Goal: Task Accomplishment & Management: Manage account settings

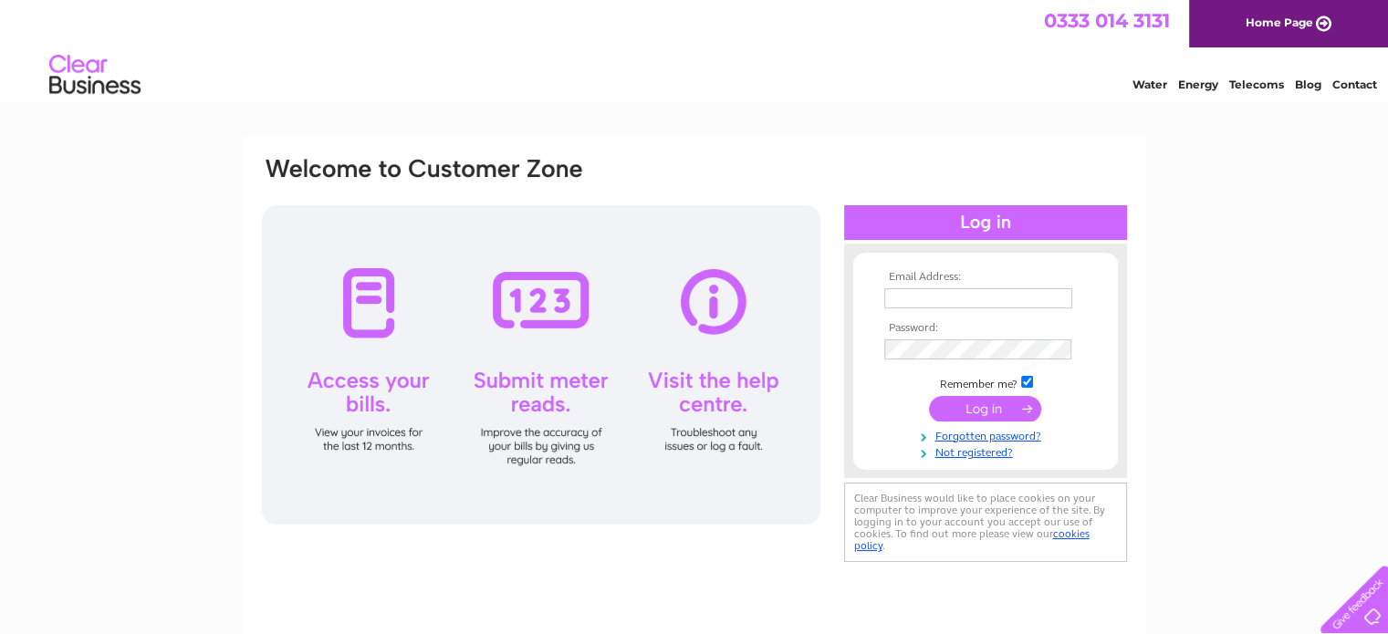
click at [914, 293] on input "text" at bounding box center [978, 298] width 188 height 20
type input "richard.mudge@foremostgolf.com"
click at [986, 454] on link "Not registered?" at bounding box center [987, 452] width 207 height 17
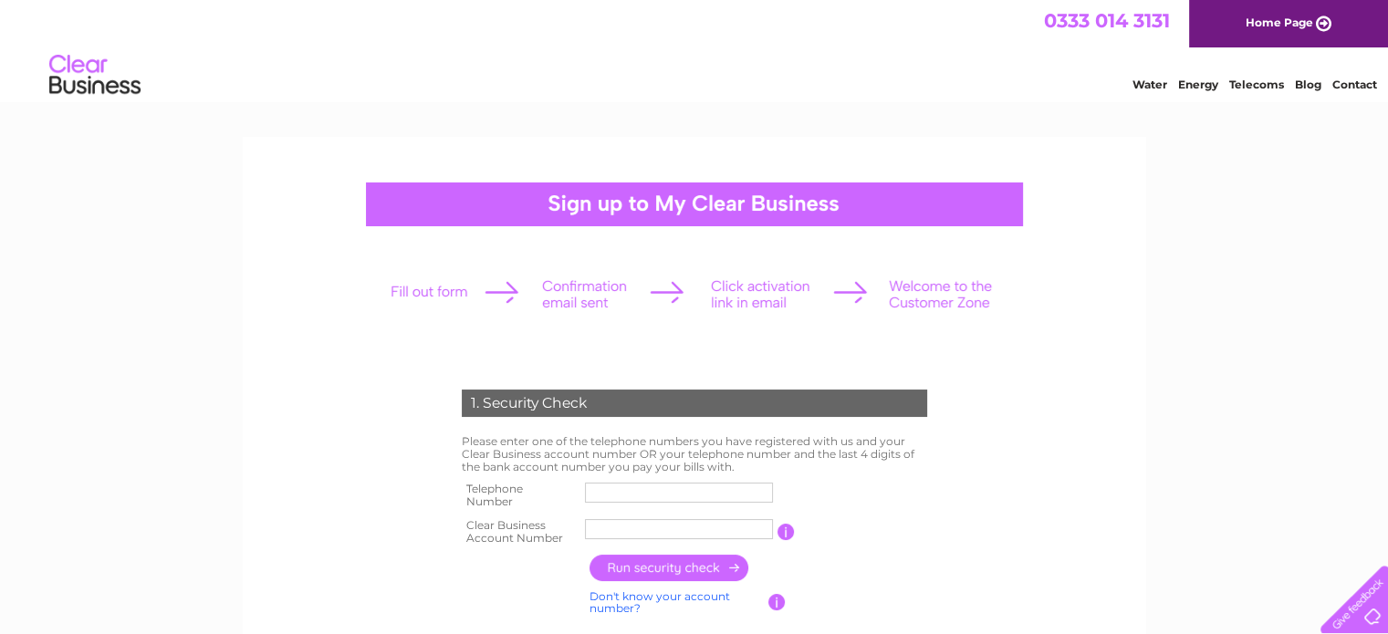
click at [635, 500] on input "text" at bounding box center [679, 493] width 188 height 20
type input "07968064686"
click at [670, 559] on input "button" at bounding box center [670, 568] width 161 height 26
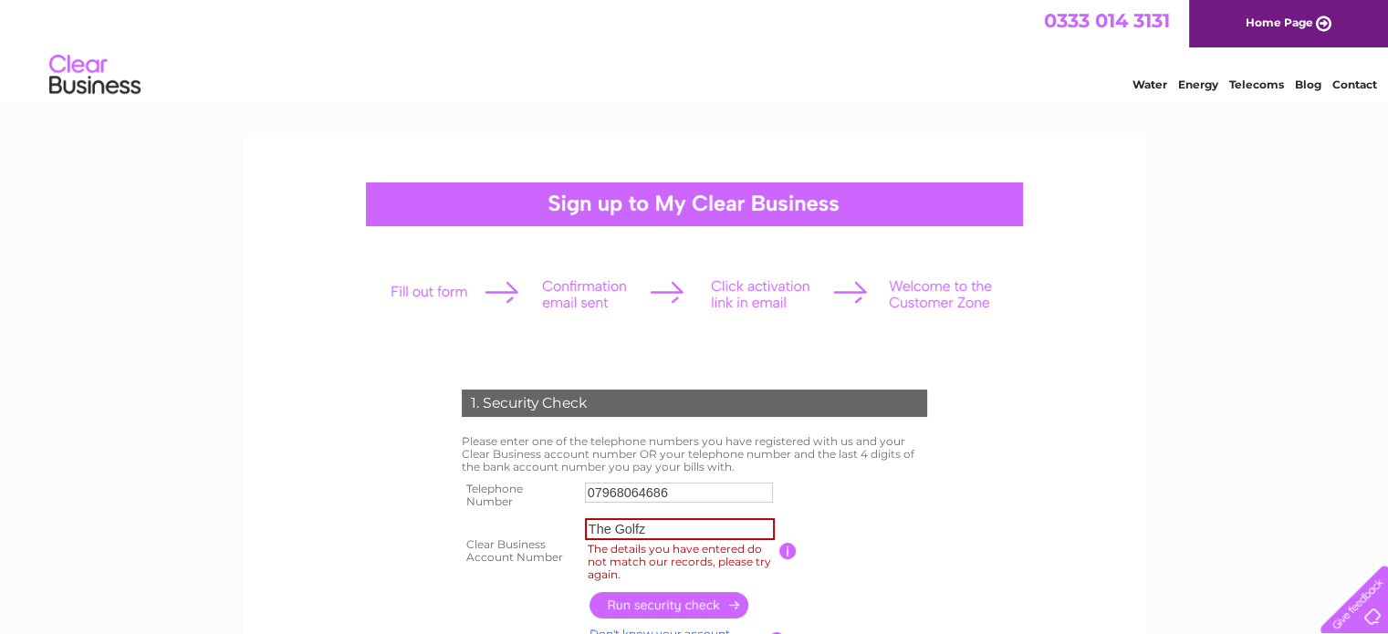
click at [662, 518] on input "The Golfz" at bounding box center [680, 529] width 190 height 22
type input "T"
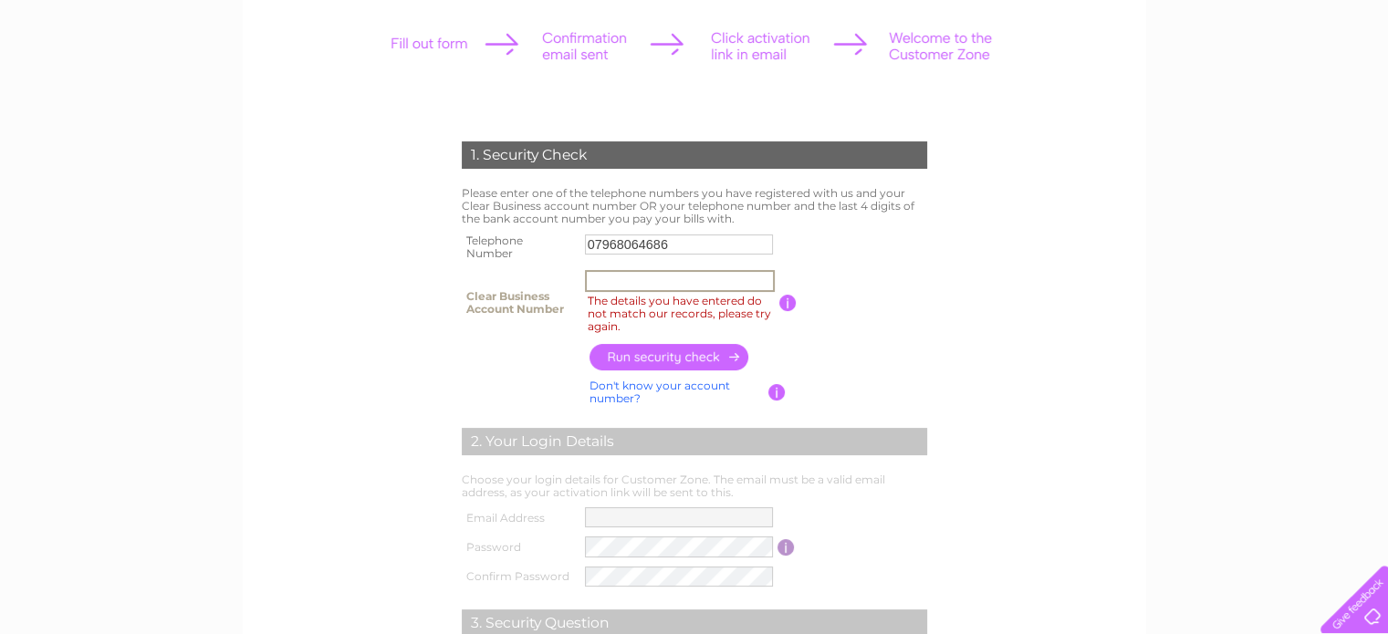
scroll to position [256, 0]
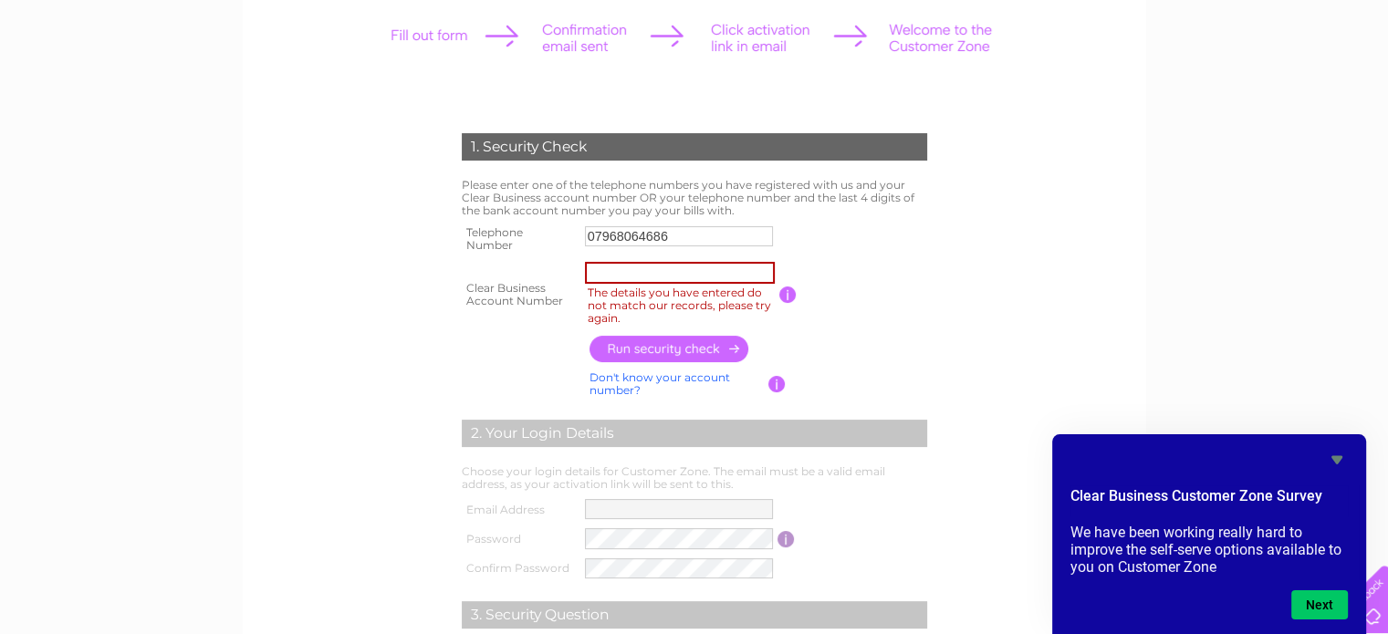
click at [674, 372] on link "Don't know your account number?" at bounding box center [660, 384] width 141 height 26
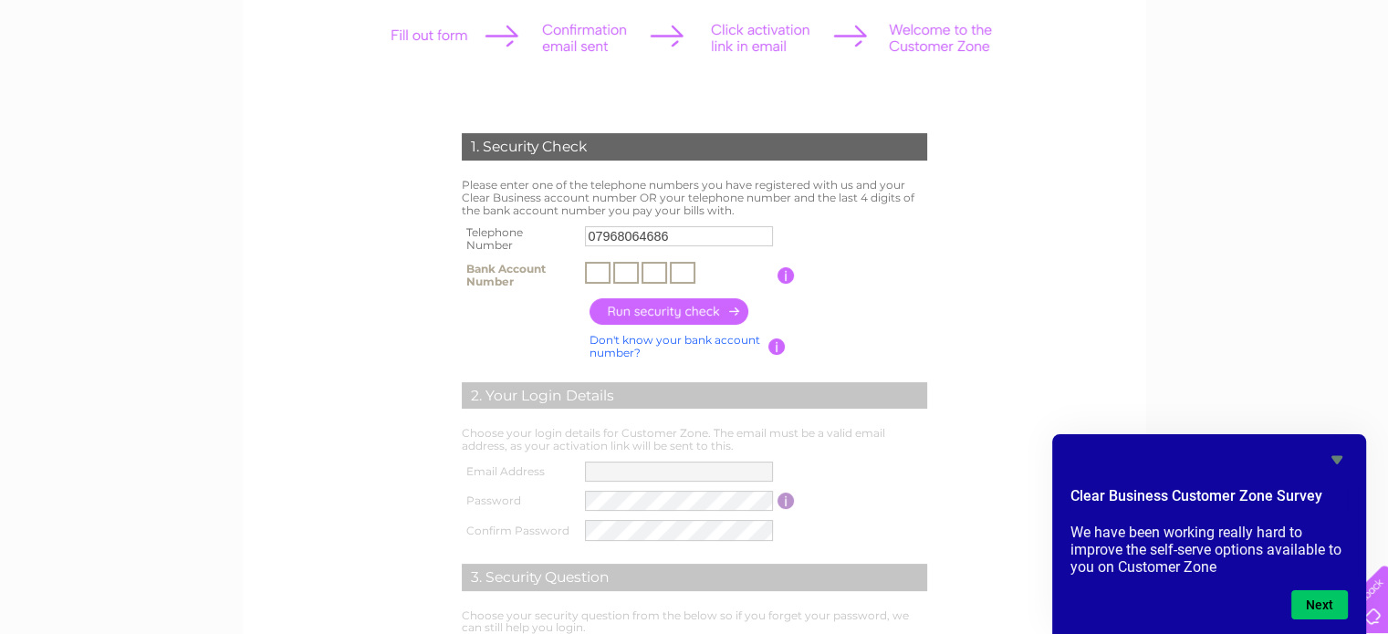
click at [606, 271] on input "text" at bounding box center [598, 273] width 26 height 22
type input "2"
click at [629, 273] on input "text" at bounding box center [626, 273] width 26 height 22
type input "4"
click at [653, 277] on input "text" at bounding box center [655, 273] width 26 height 22
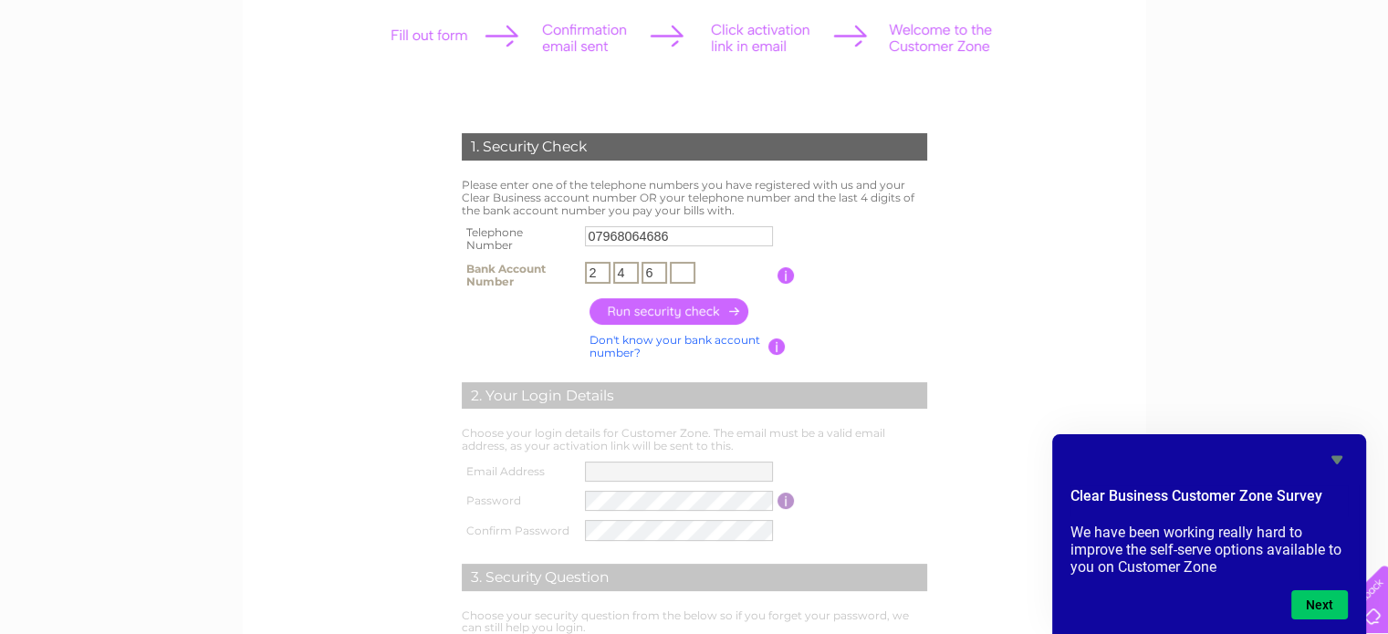
type input "6"
type input "8"
click at [839, 245] on table "Telephone Number 07968064686 Clear Business Account Number You will find your a…" at bounding box center [694, 257] width 475 height 72
drag, startPoint x: 687, startPoint y: 238, endPoint x: 488, endPoint y: 223, distance: 199.6
click at [488, 223] on tr "Telephone Number 07968064686" at bounding box center [694, 239] width 475 height 37
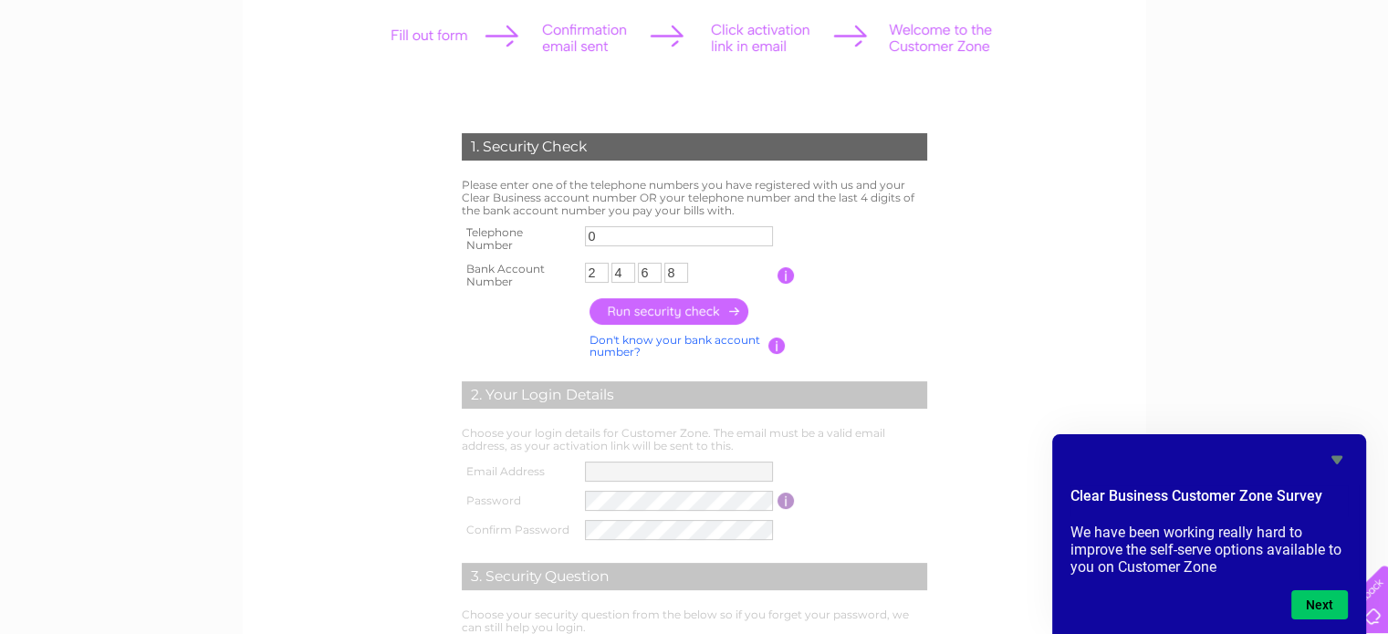
click at [916, 260] on td "The last 4 digits of the bank account number you pay your bill with" at bounding box center [863, 275] width 136 height 37
click at [629, 228] on input "0" at bounding box center [679, 236] width 188 height 20
type input "01327877007"
click at [687, 307] on input "button" at bounding box center [670, 311] width 161 height 26
type input "**********"
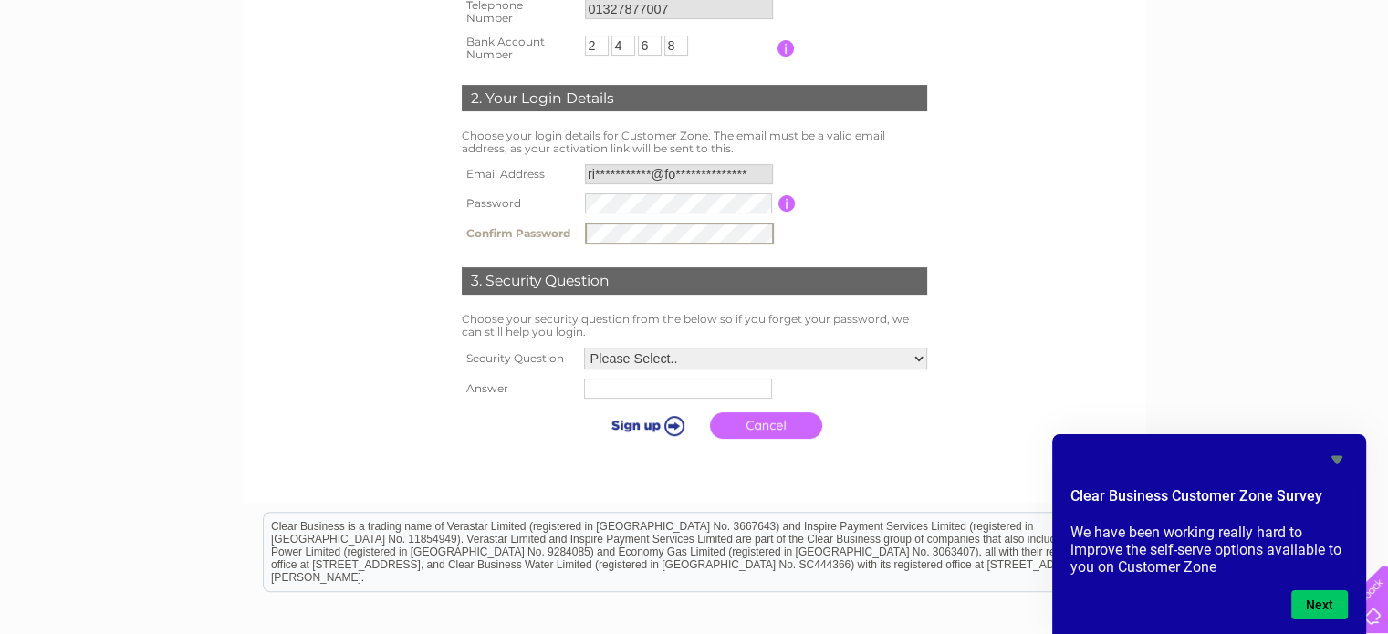
scroll to position [486, 0]
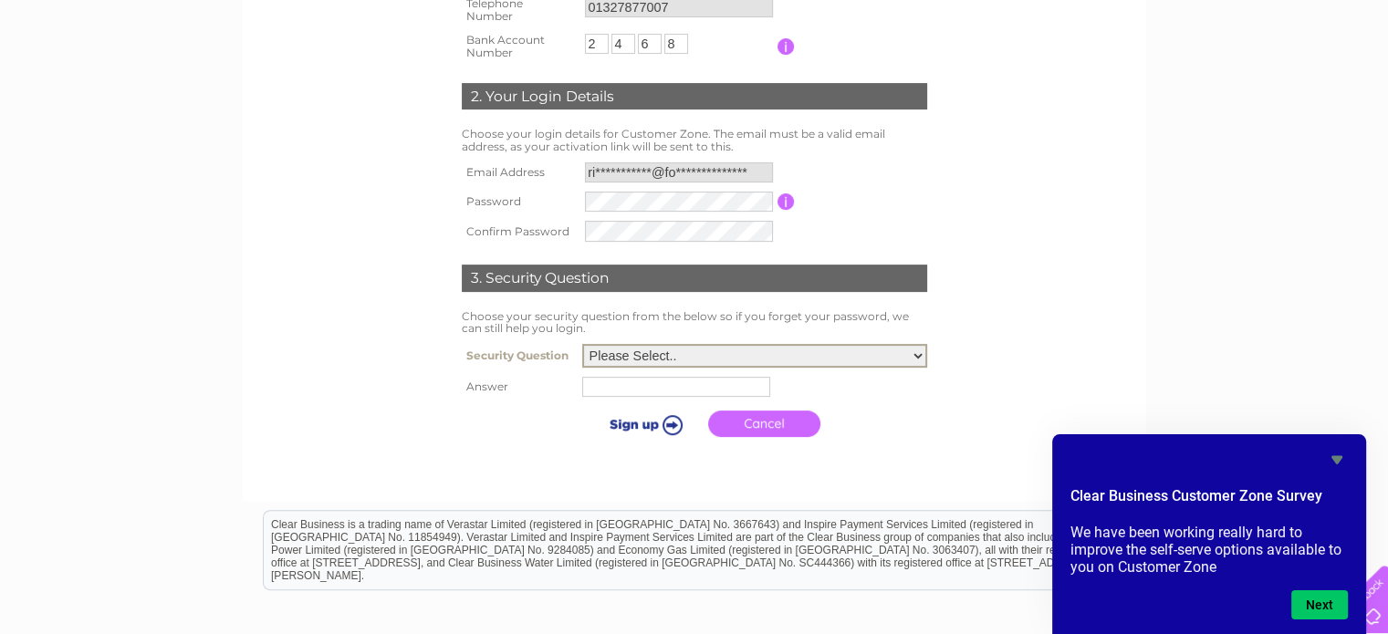
click at [656, 350] on select "Please Select.. In what town or city was your first job? In what town or city d…" at bounding box center [754, 356] width 345 height 24
select select "1"
click at [582, 344] on select "Please Select.. In what town or city was your first job? In what town or city d…" at bounding box center [754, 356] width 345 height 24
click at [632, 389] on input "text" at bounding box center [676, 387] width 188 height 20
type input "daventry"
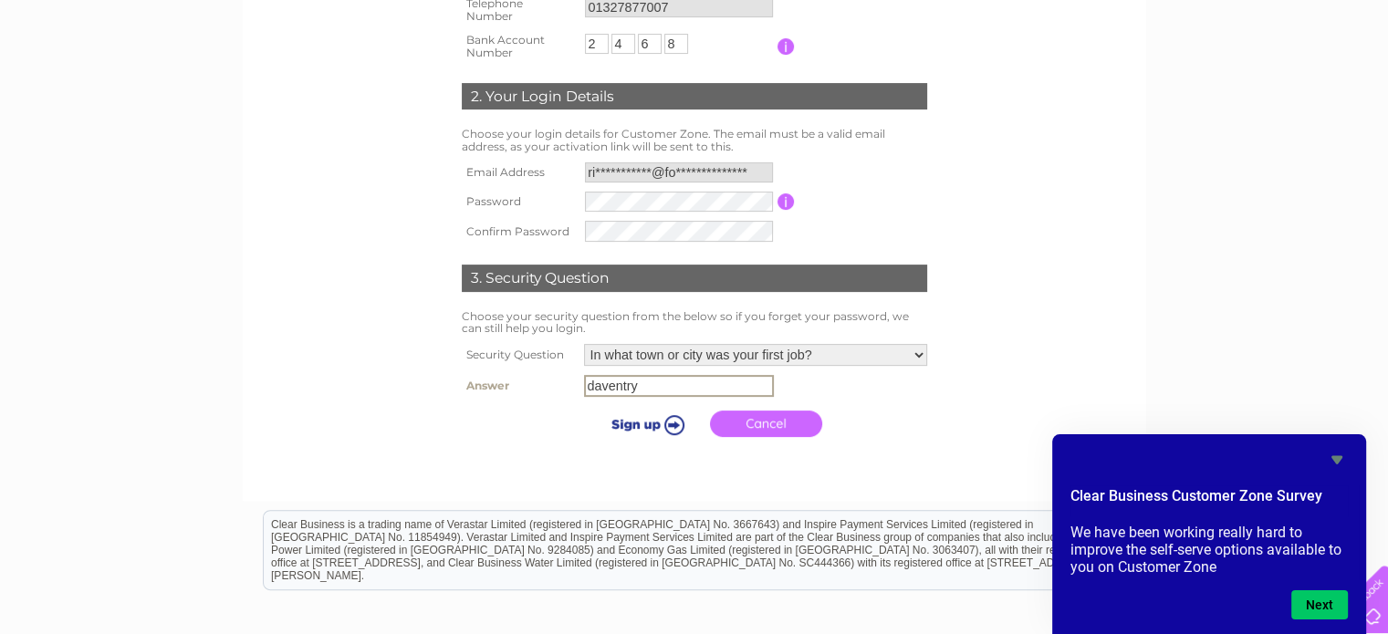
click at [674, 416] on input "submit" at bounding box center [645, 425] width 112 height 26
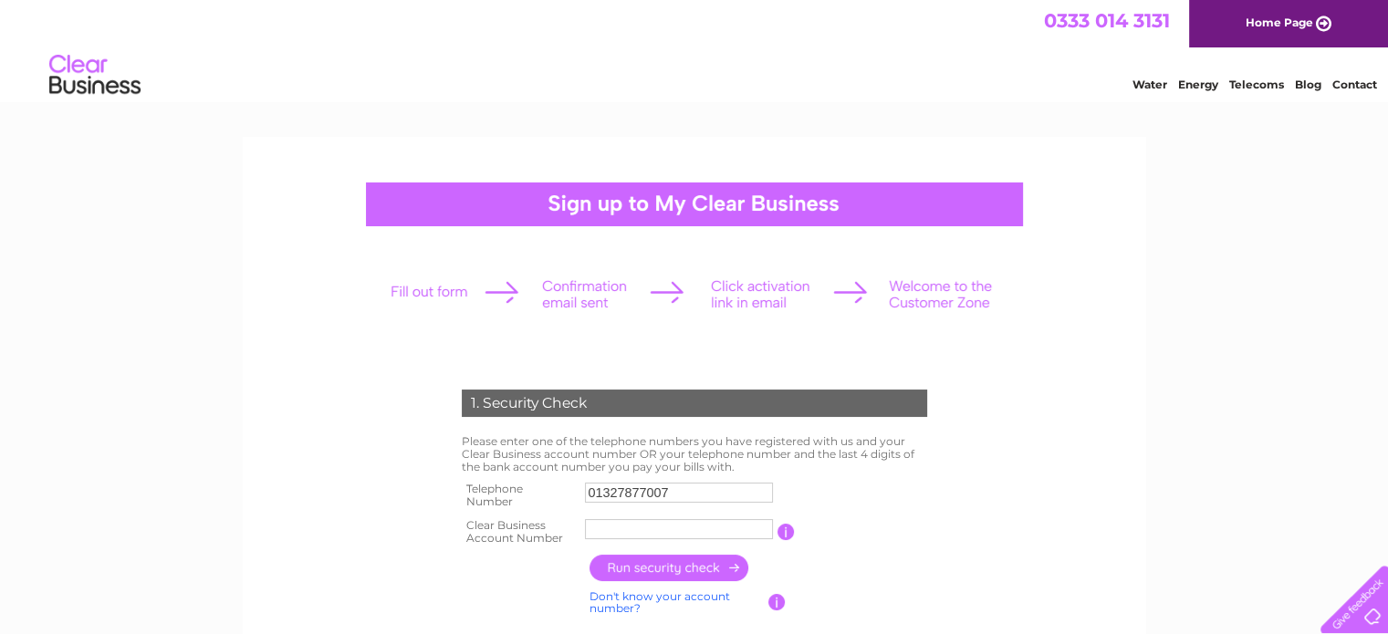
click at [1290, 22] on link "Home Page" at bounding box center [1288, 23] width 199 height 47
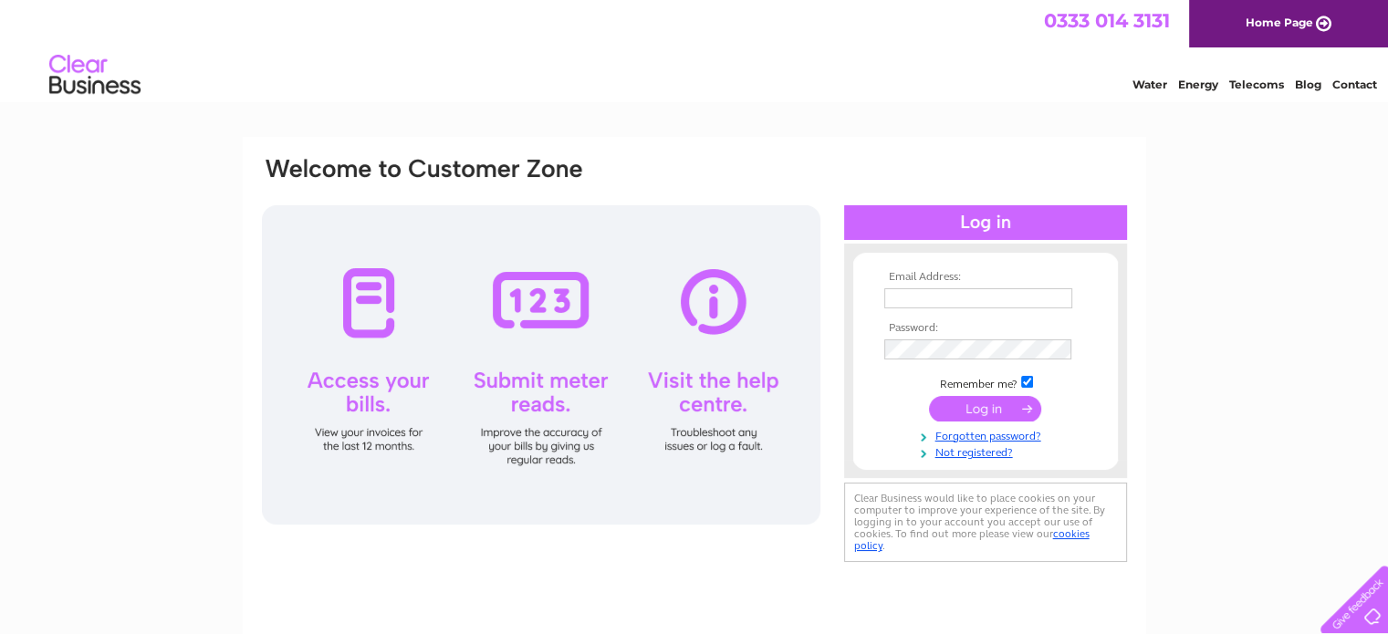
click at [927, 298] on input "text" at bounding box center [978, 298] width 188 height 20
type input "richard.mudge@foremostgolf.com"
click at [1000, 431] on link "Forgotten password?" at bounding box center [987, 434] width 207 height 17
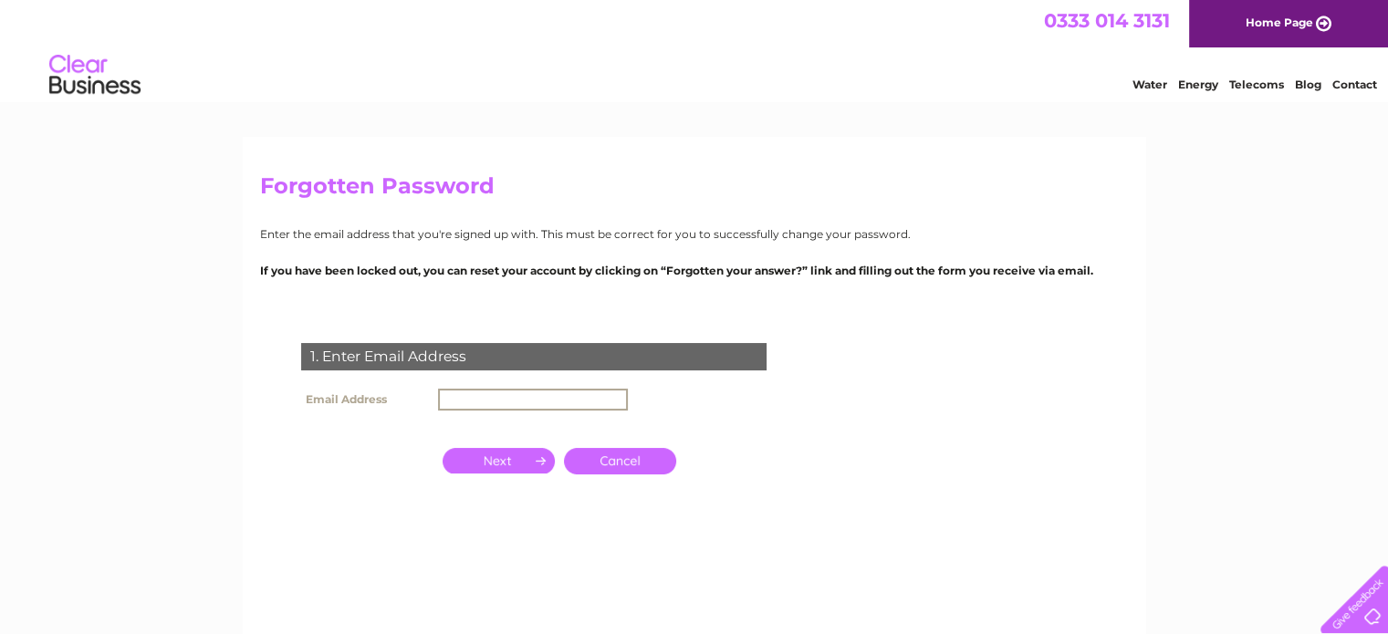
click at [504, 396] on input "text" at bounding box center [533, 400] width 190 height 22
type input "richard.mudge@foremostgolf.com"
click at [507, 454] on input "button" at bounding box center [499, 461] width 112 height 26
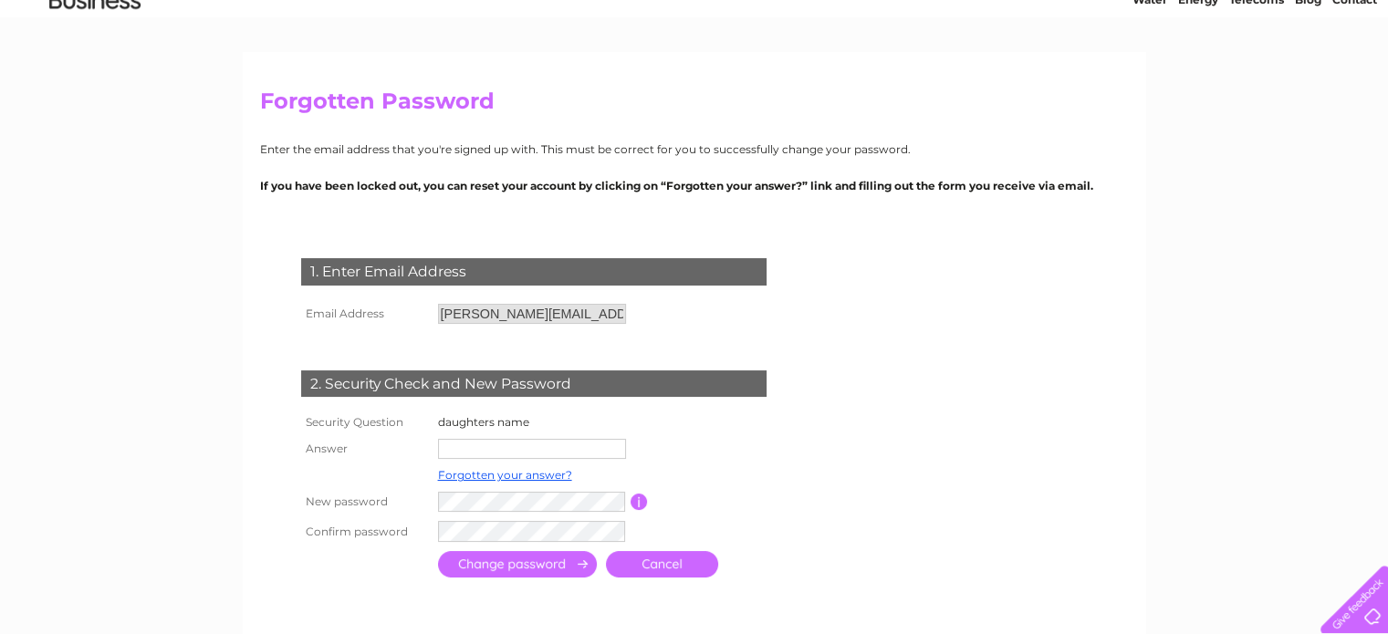
scroll to position [117, 0]
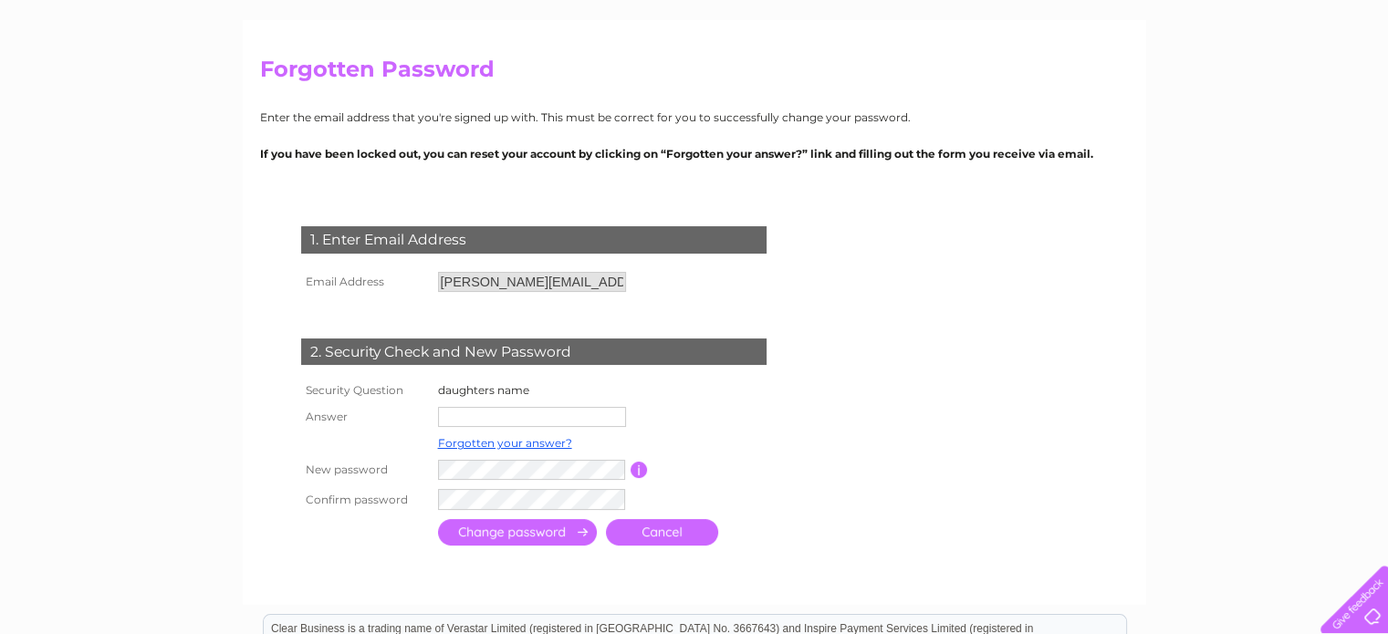
click at [454, 415] on input "text" at bounding box center [532, 417] width 188 height 20
type input "melissa"
click at [531, 534] on input "submit" at bounding box center [517, 532] width 159 height 26
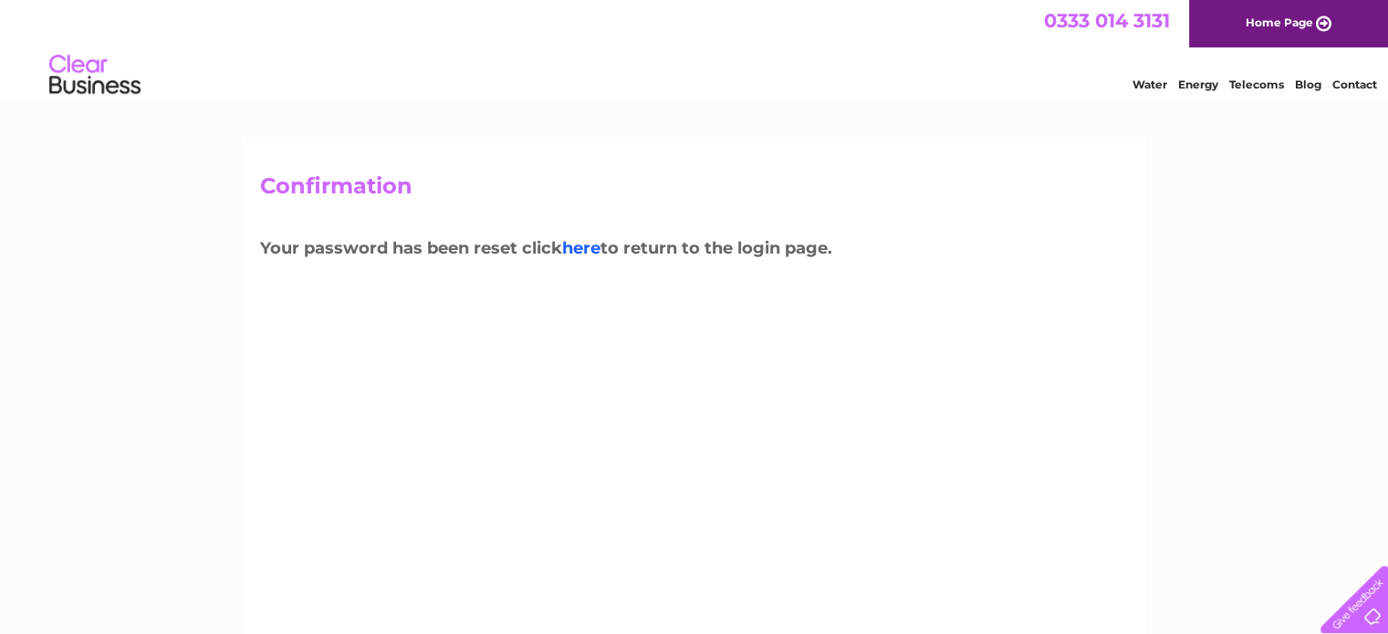
click at [587, 248] on link "here" at bounding box center [581, 248] width 38 height 20
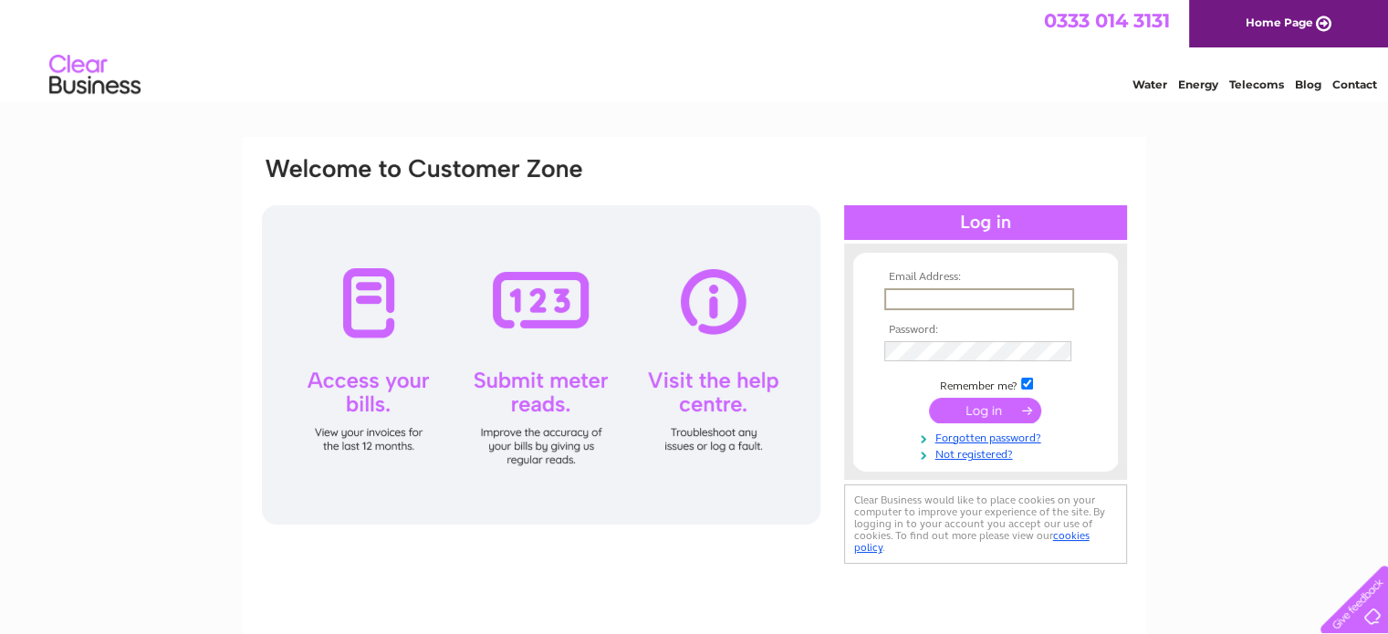
click at [904, 297] on input "text" at bounding box center [979, 299] width 190 height 22
type input "richard.mudge@foremostgolf.com"
click at [978, 406] on input "submit" at bounding box center [985, 409] width 112 height 26
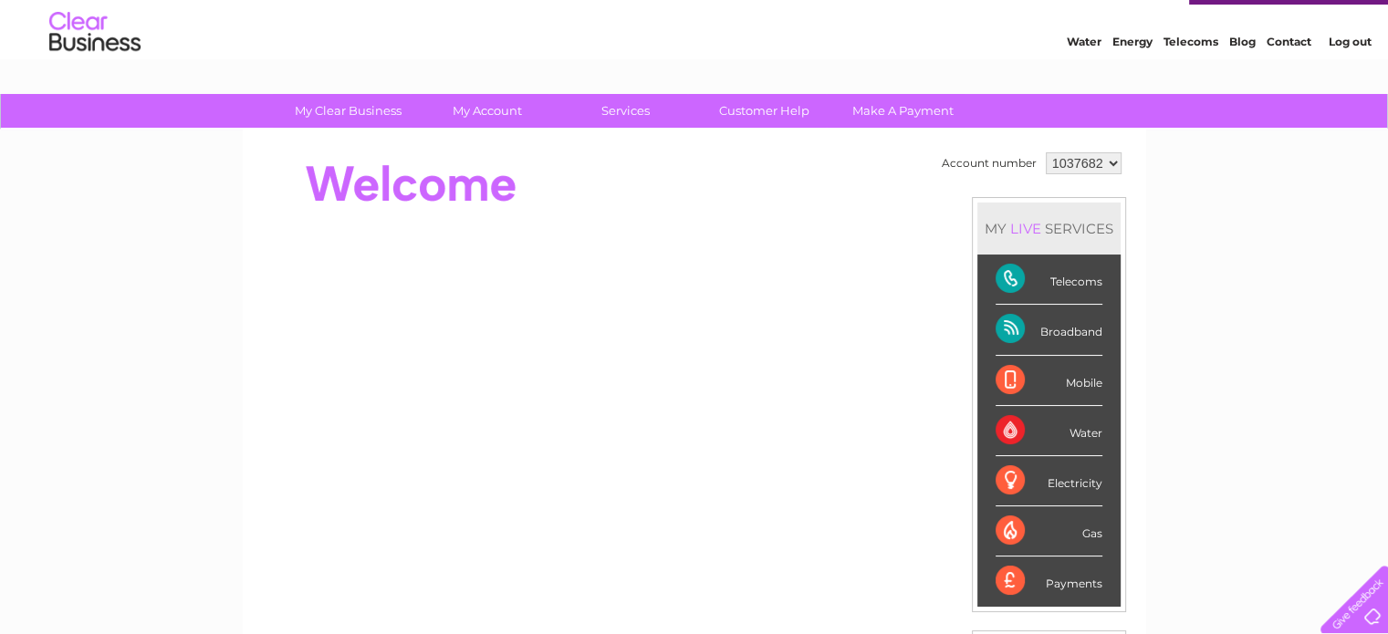
scroll to position [44, 0]
click at [1103, 156] on select "1037682" at bounding box center [1084, 162] width 76 height 22
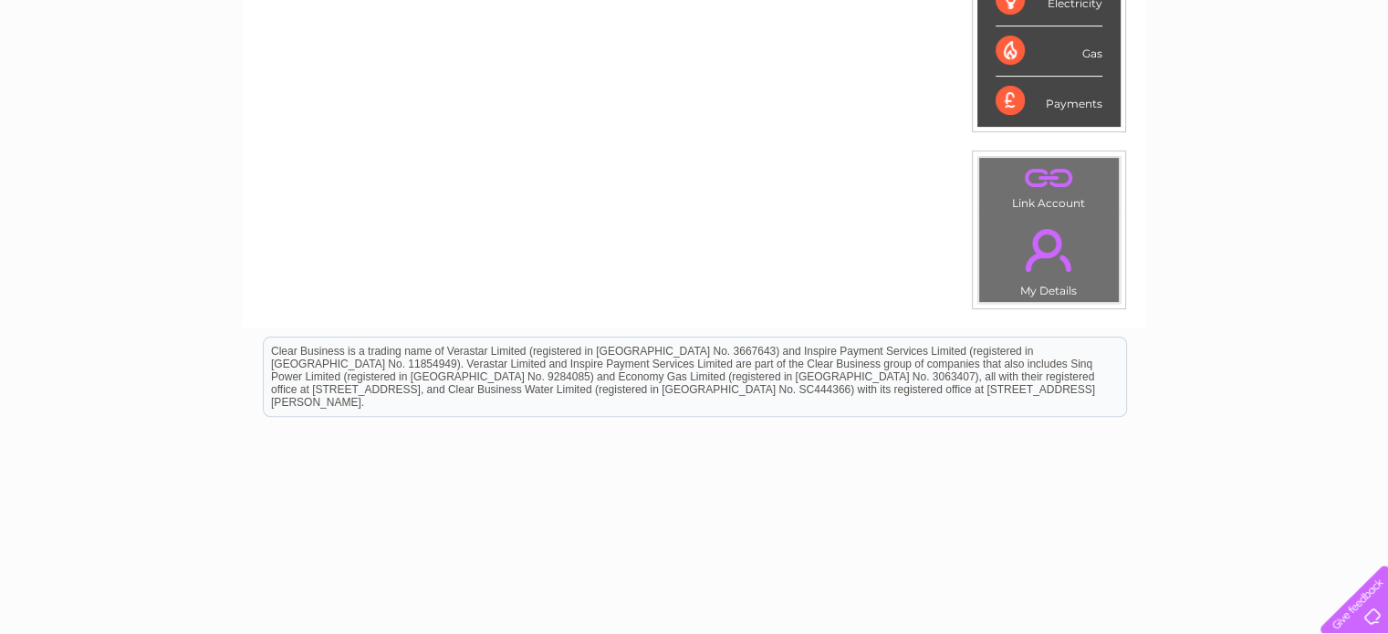
scroll to position [538, 0]
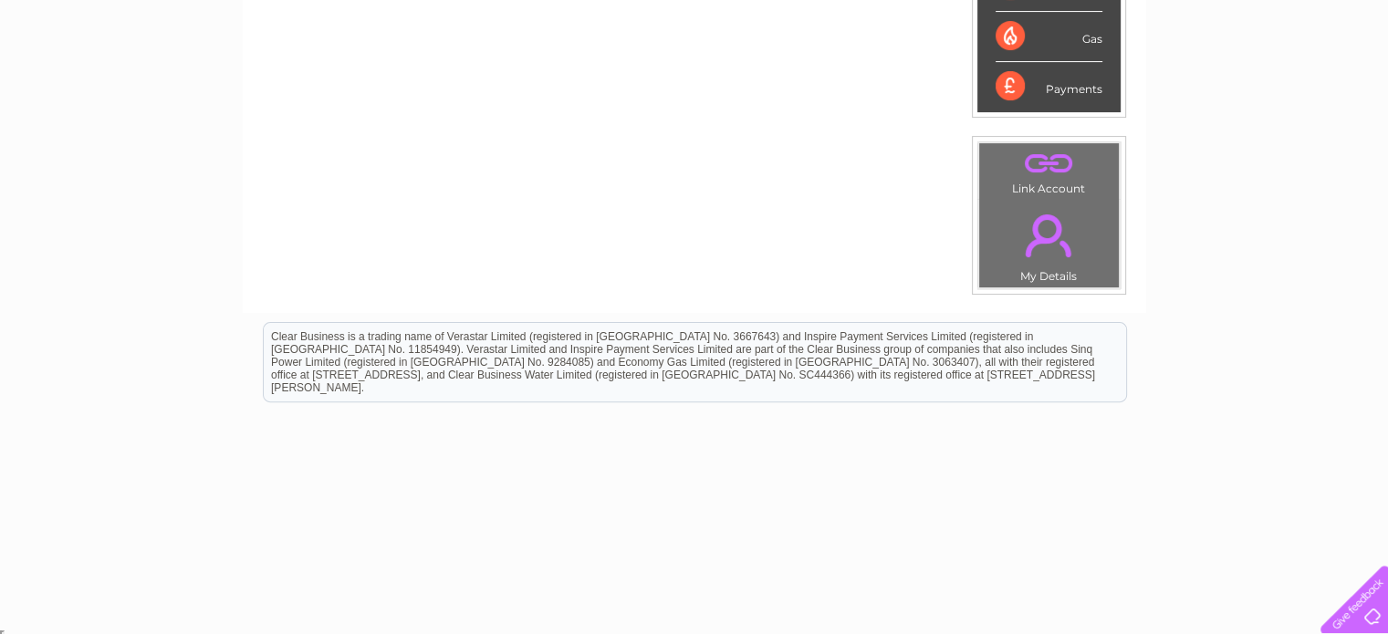
click at [1053, 265] on td ". My Details" at bounding box center [1048, 243] width 141 height 89
click at [1044, 249] on link "." at bounding box center [1049, 236] width 131 height 64
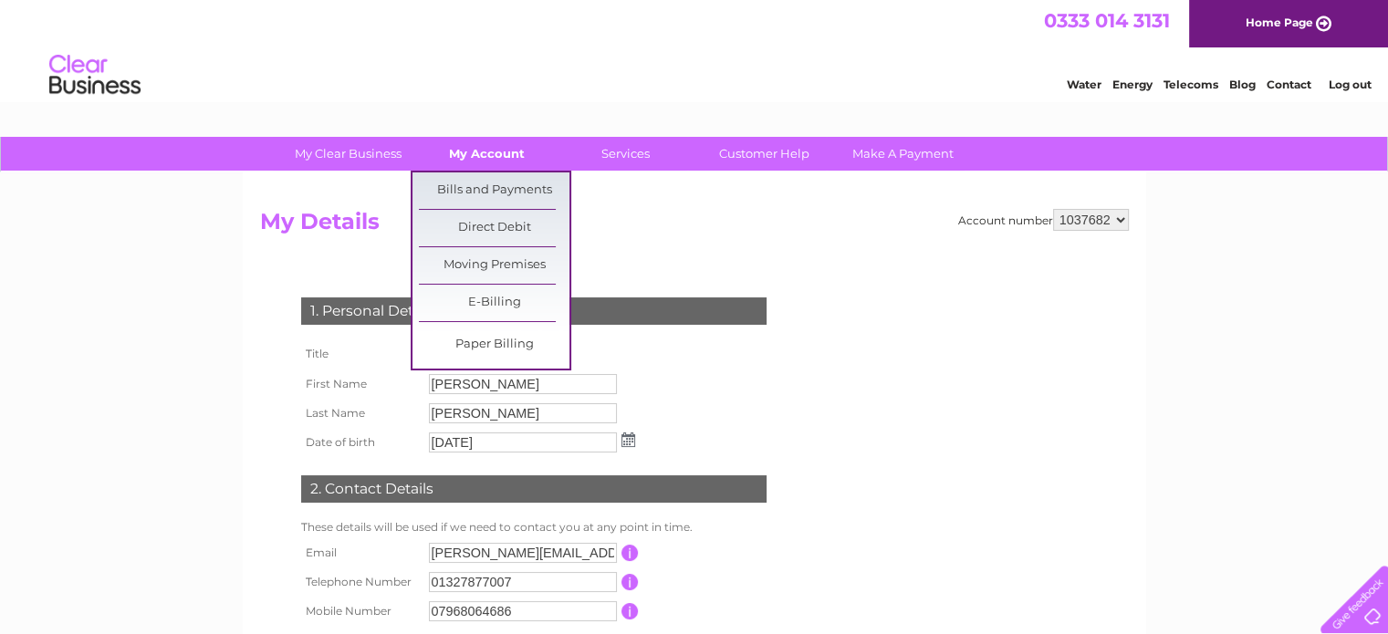
click at [477, 156] on link "My Account" at bounding box center [487, 154] width 151 height 34
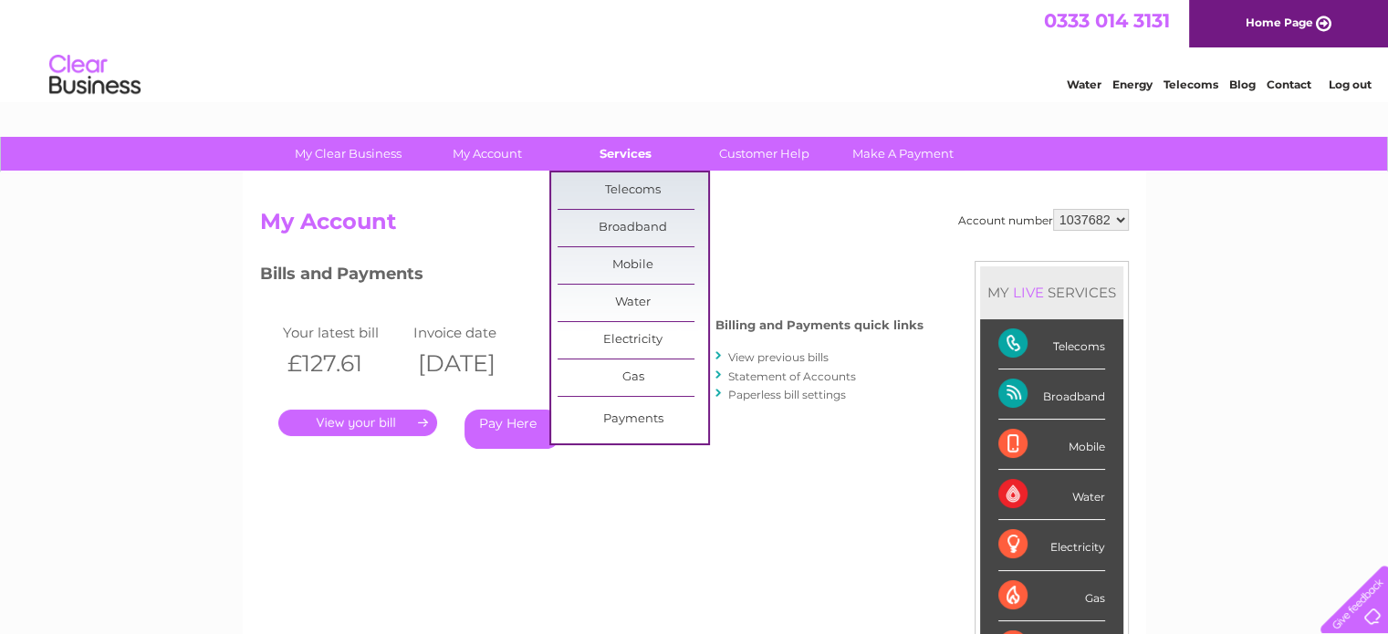
click at [626, 152] on link "Services" at bounding box center [625, 154] width 151 height 34
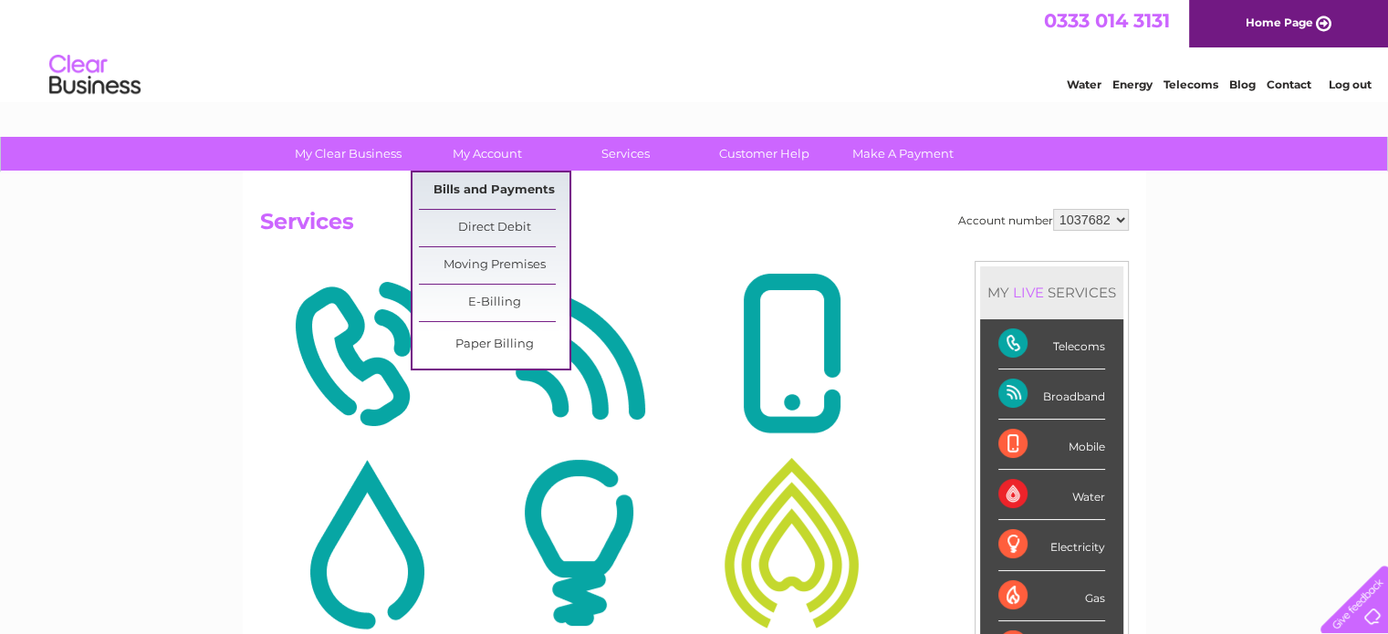
click at [496, 187] on link "Bills and Payments" at bounding box center [494, 190] width 151 height 37
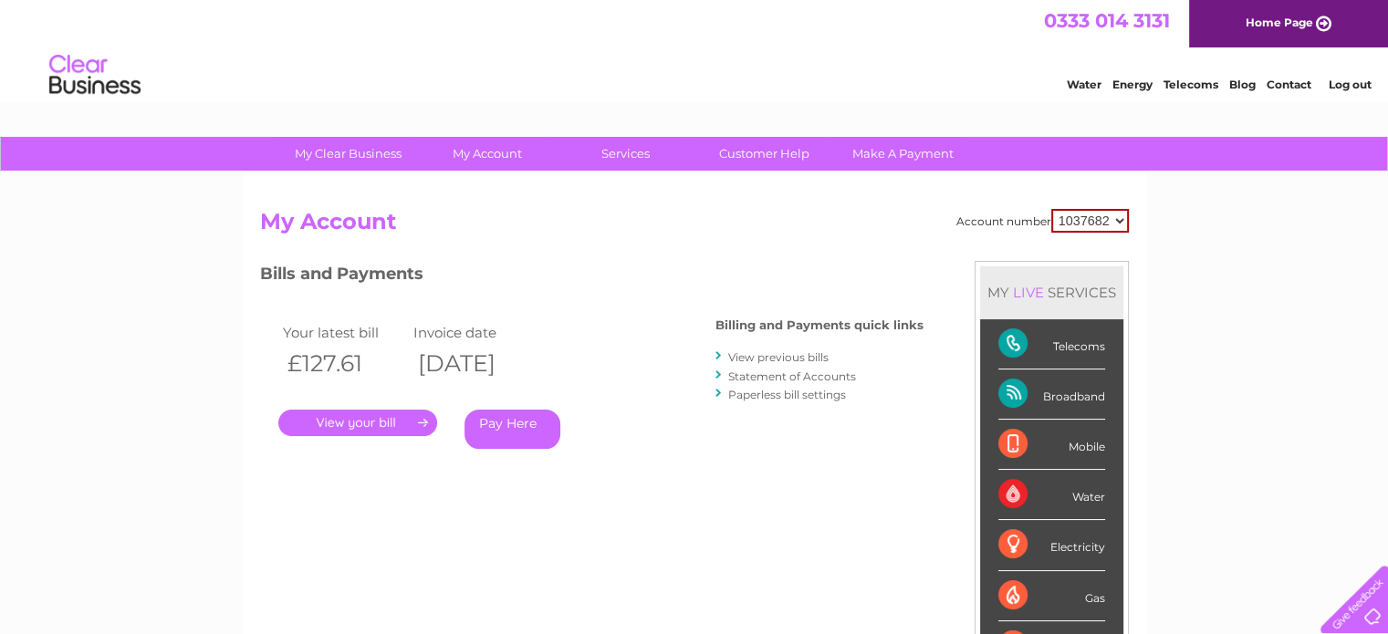
click at [339, 423] on link "." at bounding box center [357, 423] width 159 height 26
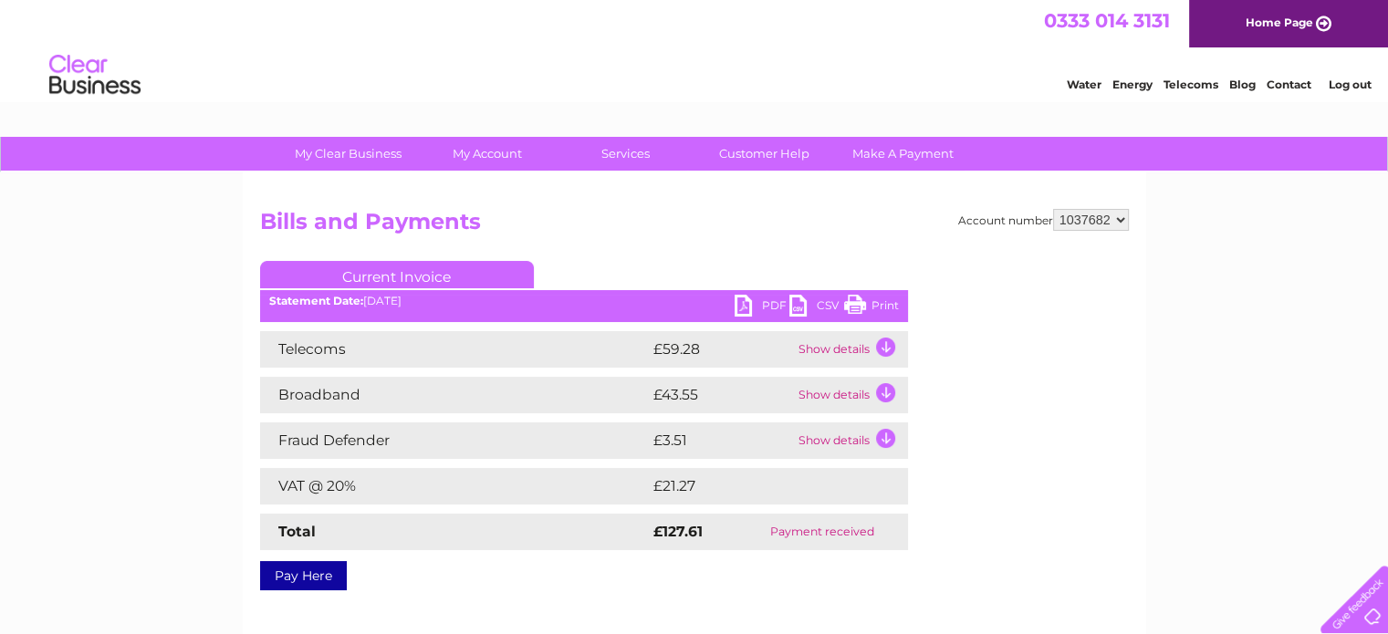
click at [821, 343] on td "Show details" at bounding box center [851, 349] width 114 height 37
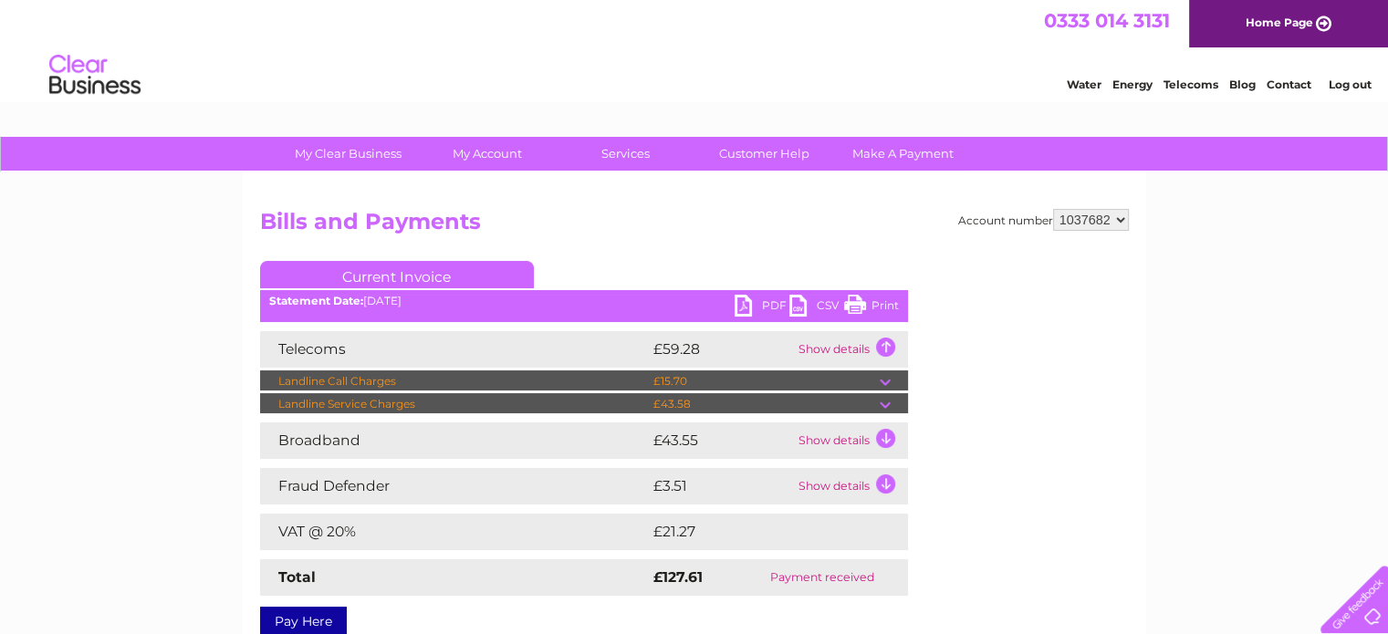
click at [883, 402] on td at bounding box center [894, 404] width 28 height 22
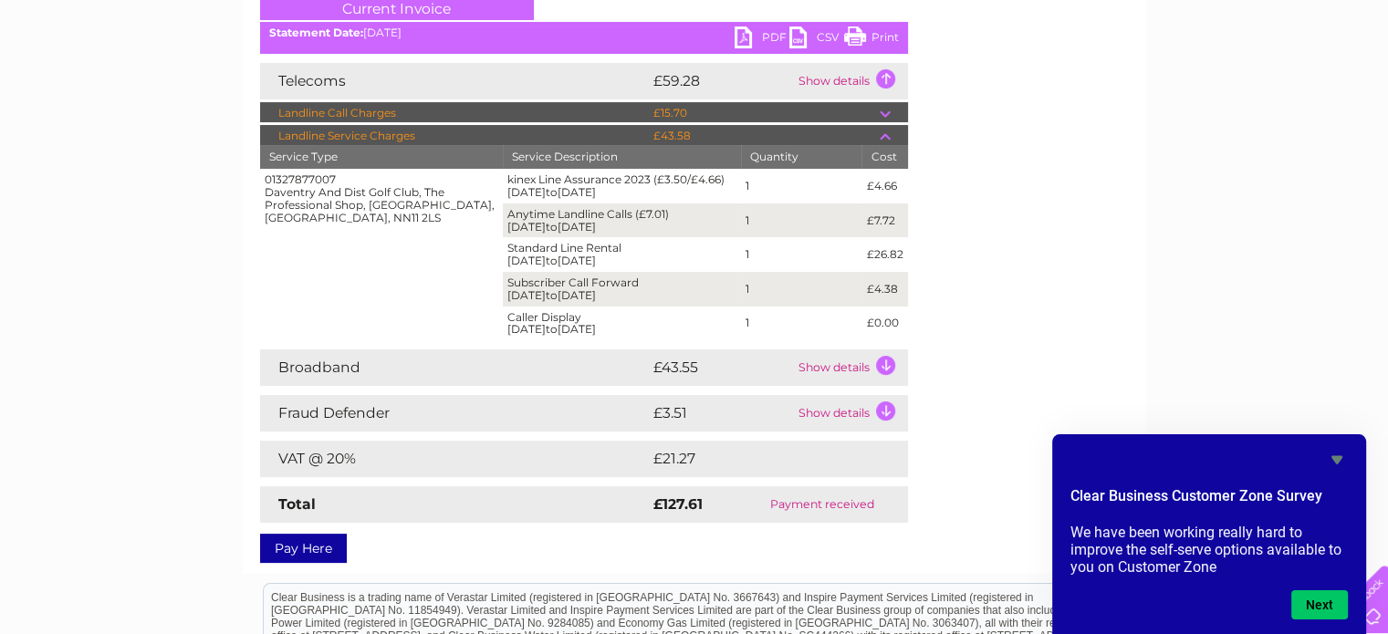
scroll to position [281, 0]
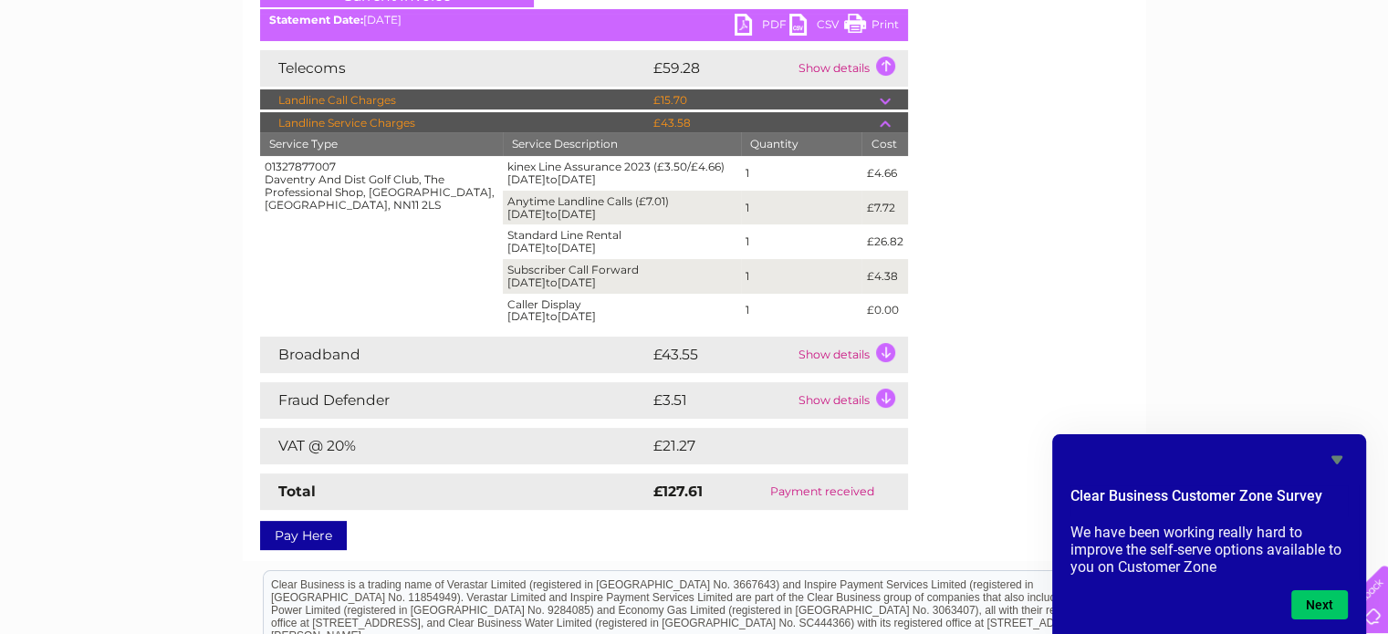
click at [862, 356] on td "Show details" at bounding box center [851, 355] width 114 height 37
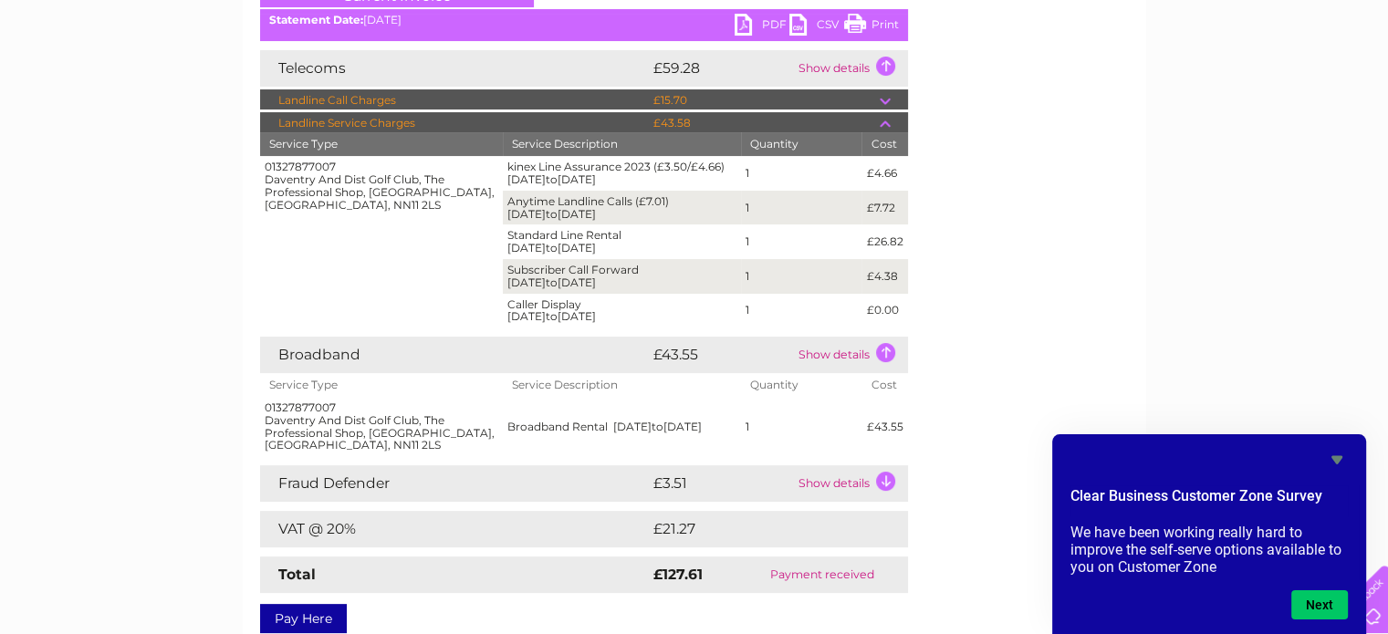
click at [886, 349] on td "Show details" at bounding box center [851, 355] width 114 height 37
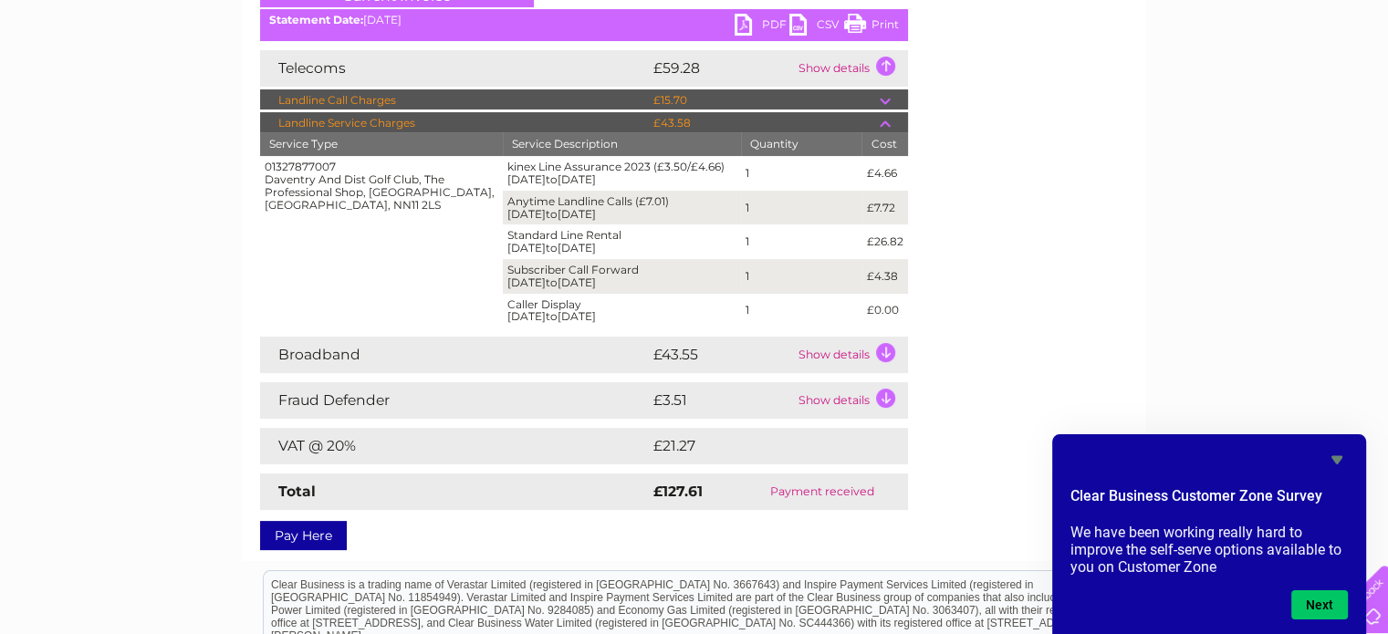
click at [886, 125] on td at bounding box center [894, 123] width 28 height 22
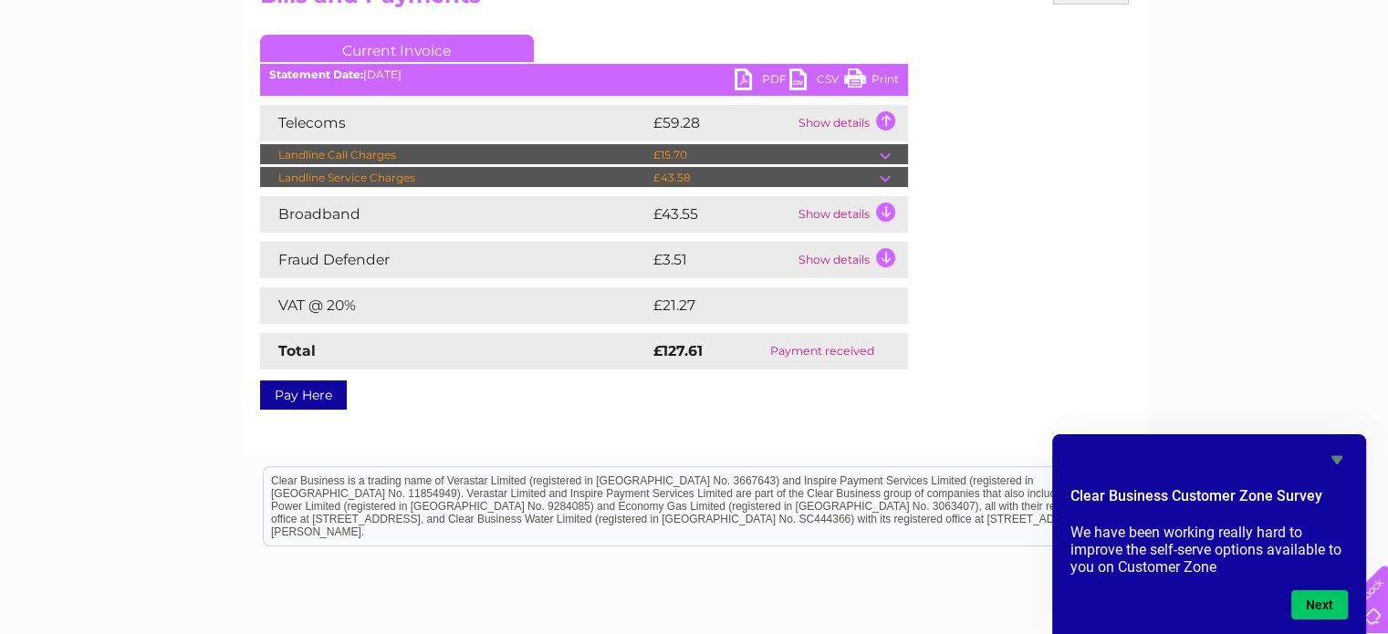
scroll to position [215, 0]
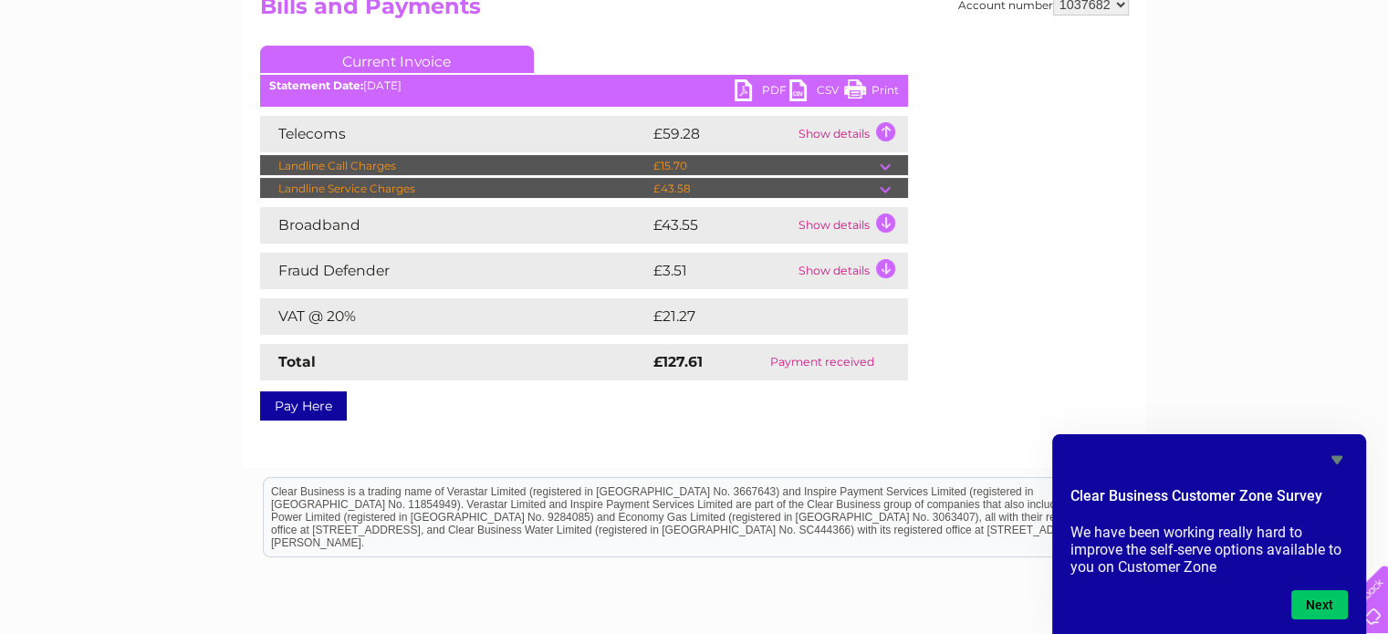
click at [887, 216] on td "Show details" at bounding box center [851, 225] width 114 height 37
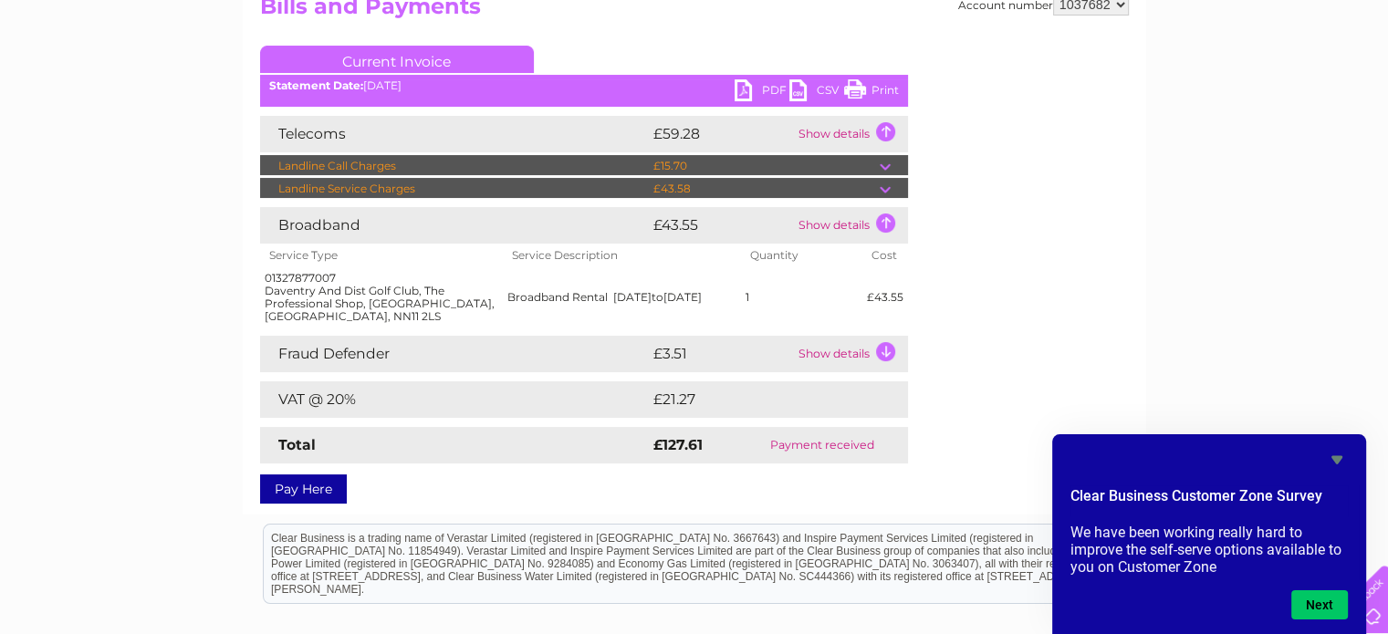
click at [883, 131] on td "Show details" at bounding box center [851, 134] width 114 height 37
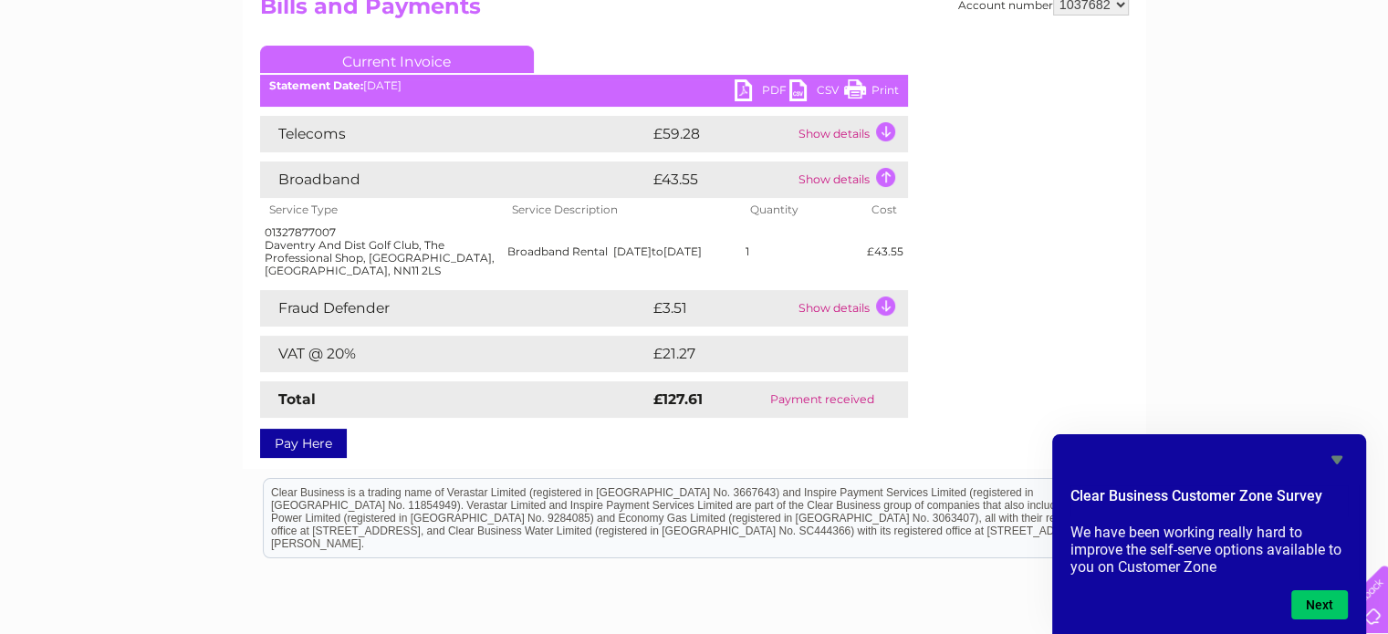
click at [884, 174] on td "Show details" at bounding box center [851, 180] width 114 height 37
